Goal: Find specific page/section: Find specific page/section

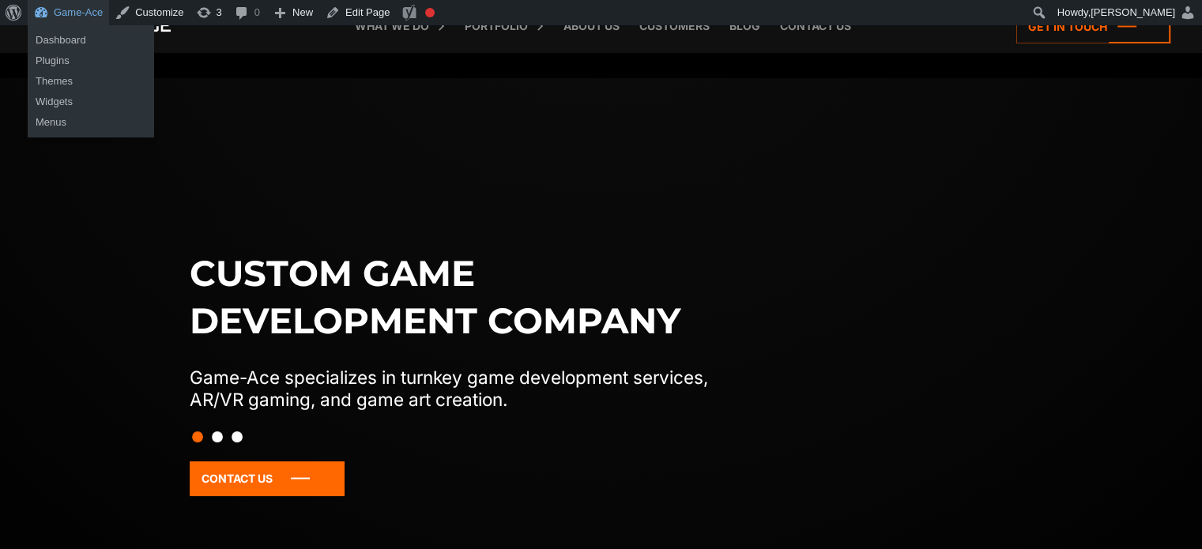
click at [57, 6] on link "Game-Ace" at bounding box center [68, 12] width 81 height 25
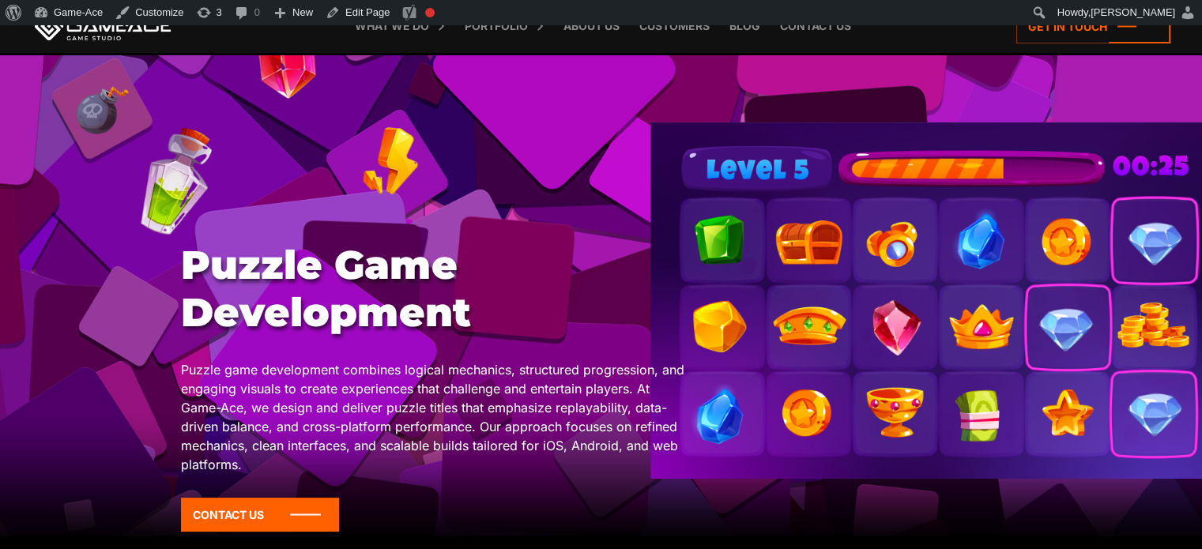
scroll to position [19, 0]
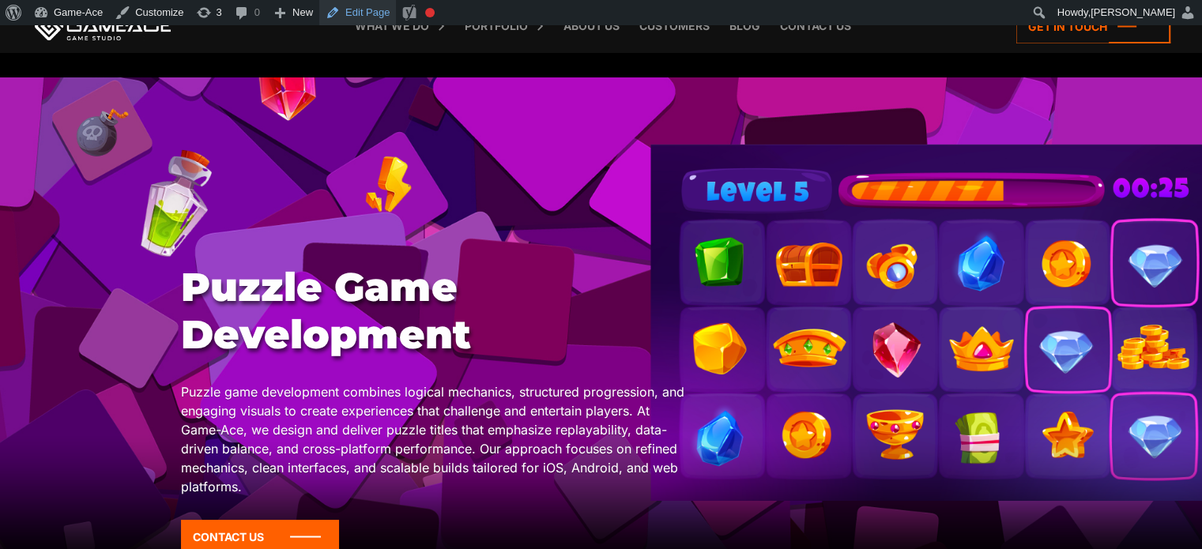
click at [363, 9] on link "Edit Page" at bounding box center [357, 12] width 77 height 25
